Goal: Find specific page/section: Find specific page/section

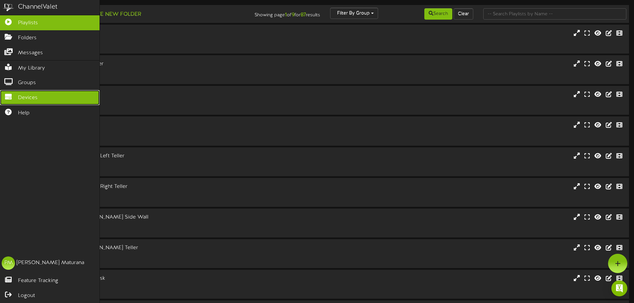
click at [25, 90] on link "Devices" at bounding box center [50, 97] width 100 height 15
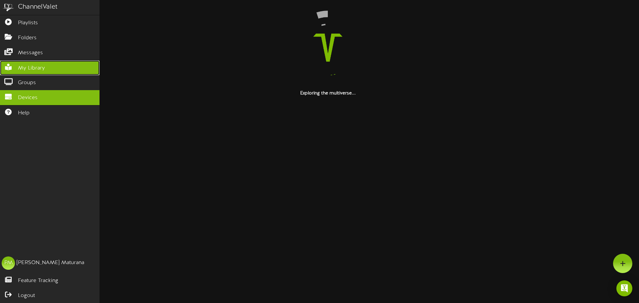
click at [34, 65] on span "My Library" at bounding box center [31, 69] width 27 height 8
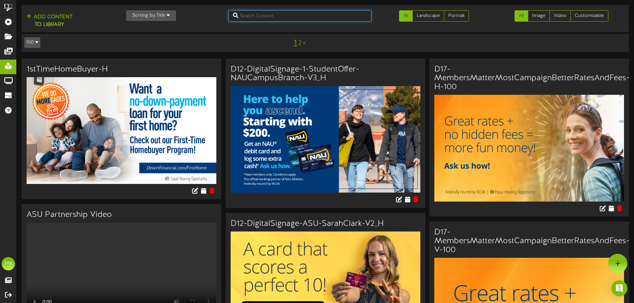
click at [288, 11] on input "text" at bounding box center [299, 15] width 143 height 11
type input "D5"
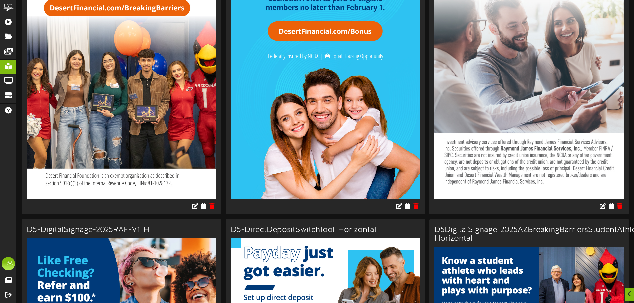
scroll to position [433, 0]
